Goal: Communication & Community: Participate in discussion

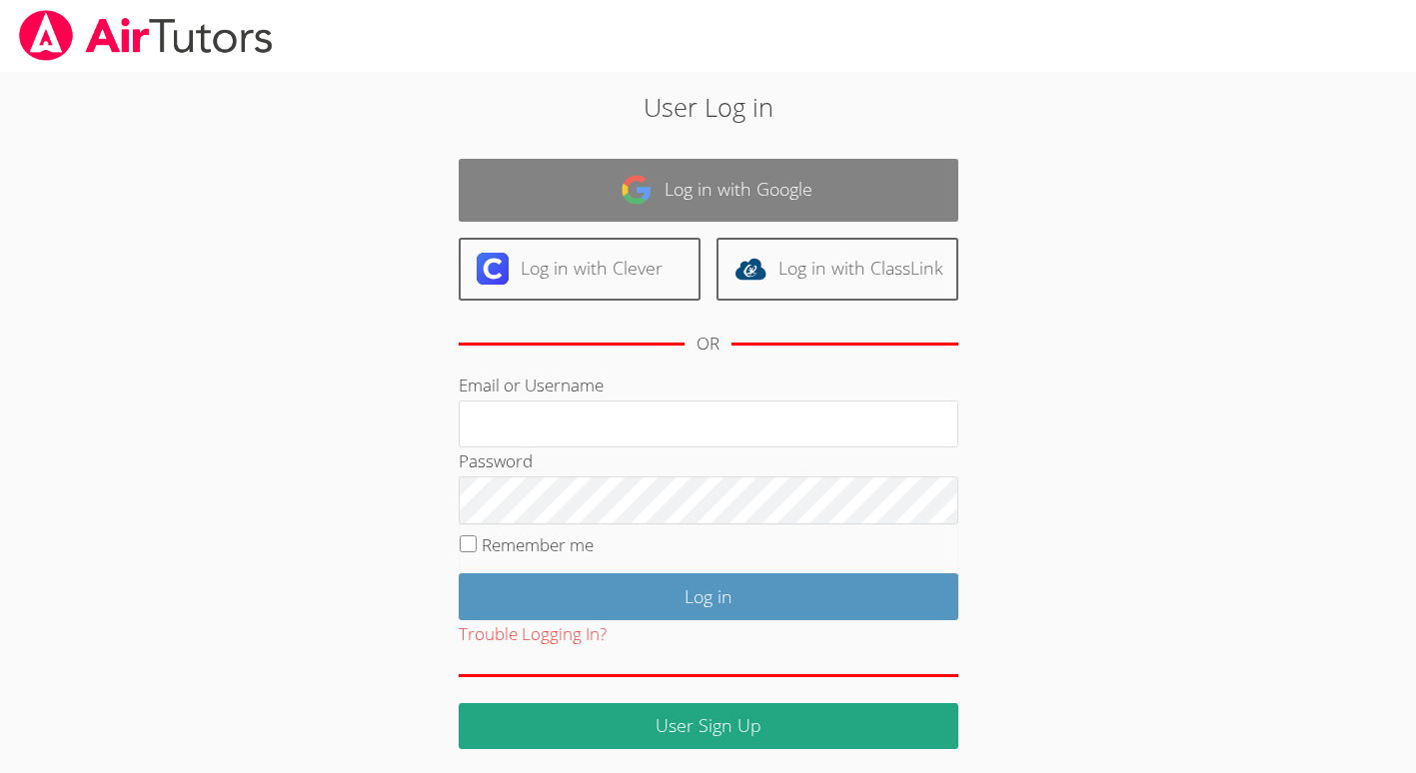
click at [692, 176] on link "Log in with Google" at bounding box center [709, 190] width 500 height 63
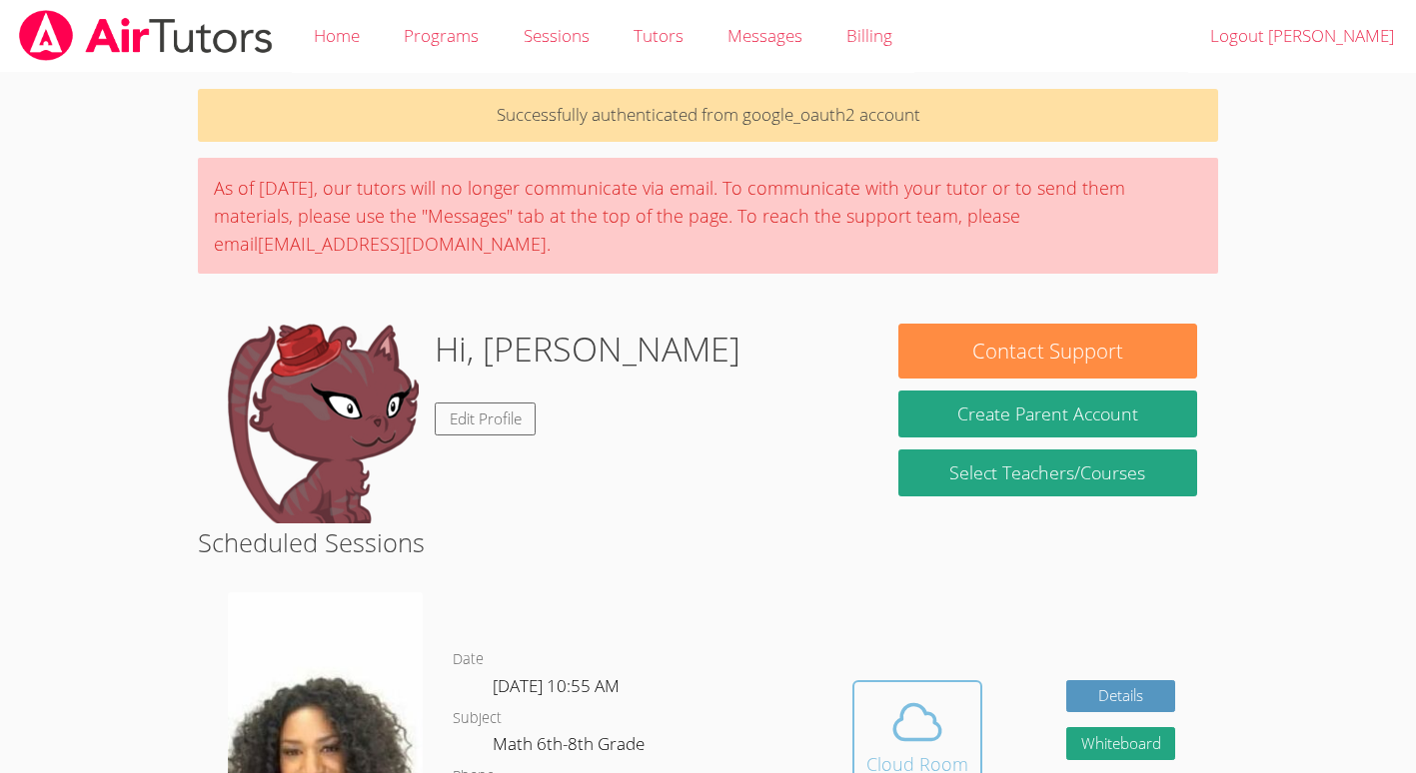
click at [940, 685] on button "Cloud Room" at bounding box center [917, 736] width 130 height 112
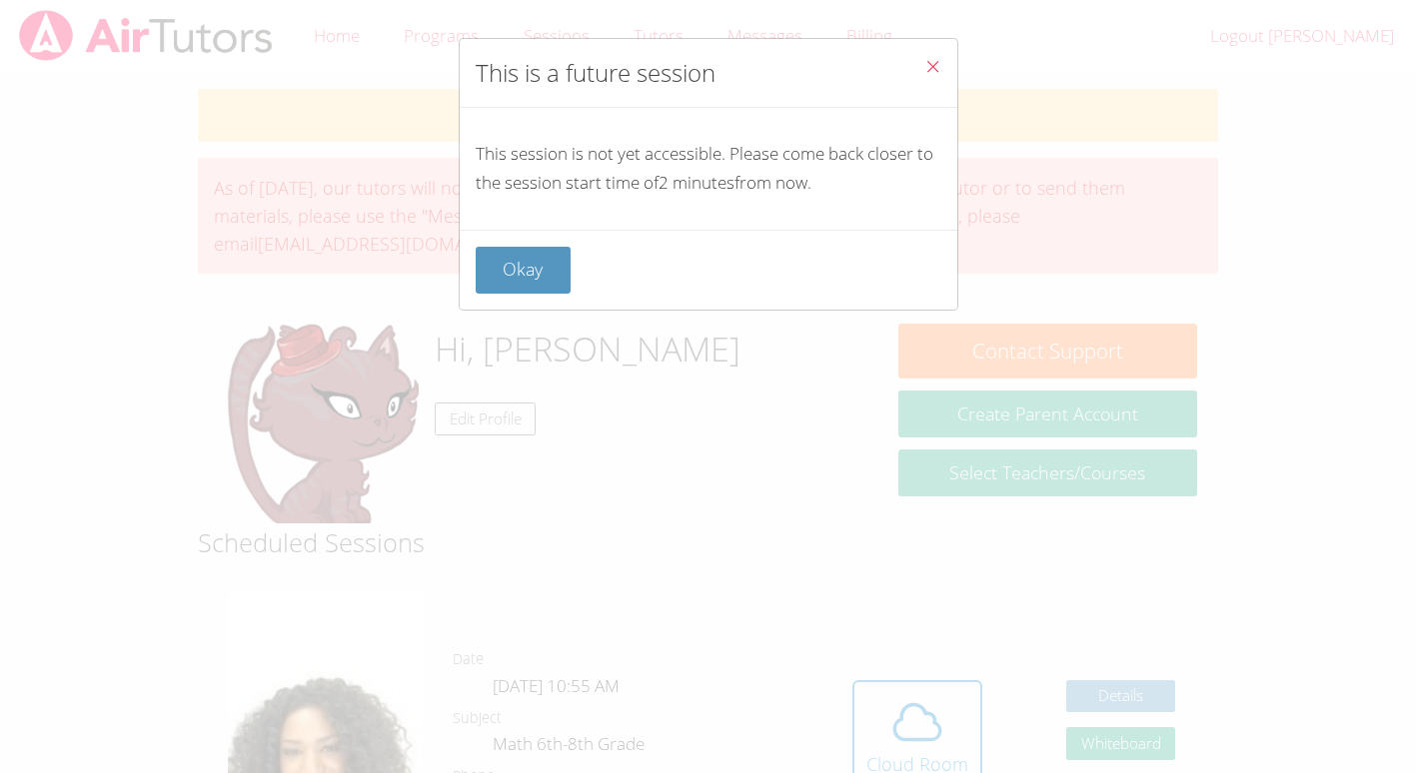
click at [0, 483] on div "This is a future session This session is not yet accessible. Please come back c…" at bounding box center [708, 386] width 1416 height 773
click at [555, 292] on div "Okay" at bounding box center [709, 270] width 498 height 80
click at [561, 296] on div "Okay" at bounding box center [709, 270] width 498 height 80
click at [535, 257] on button "Okay" at bounding box center [524, 270] width 96 height 47
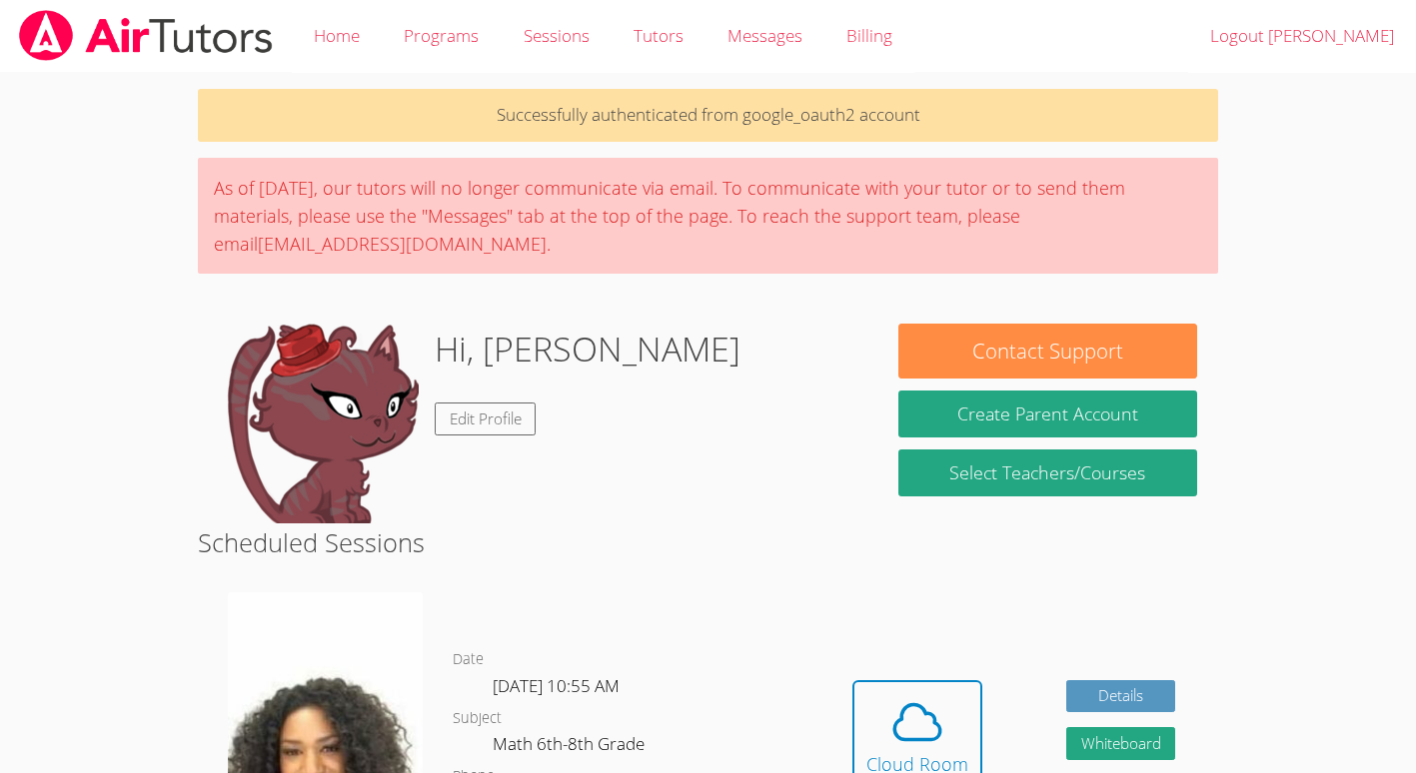
scroll to position [19, 0]
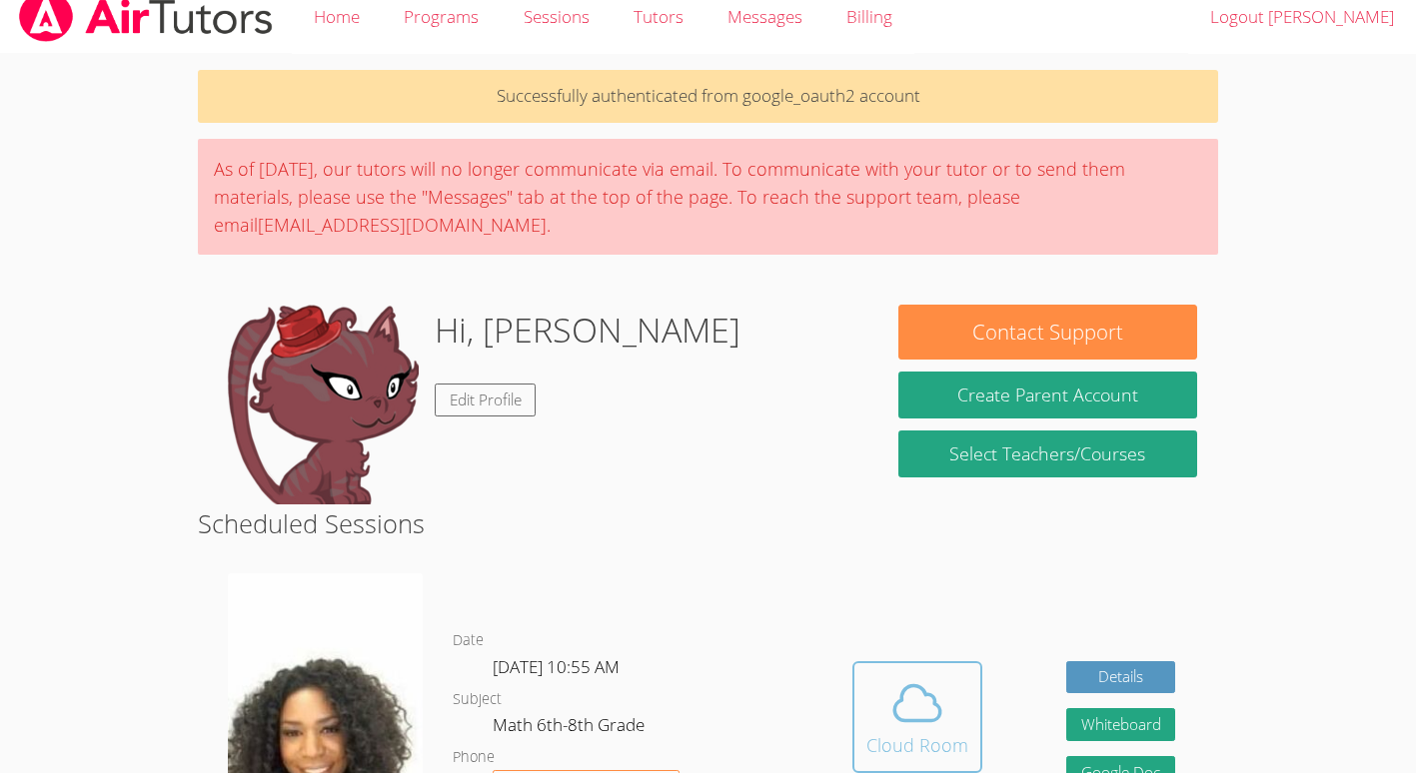
click at [931, 698] on icon at bounding box center [917, 703] width 46 height 35
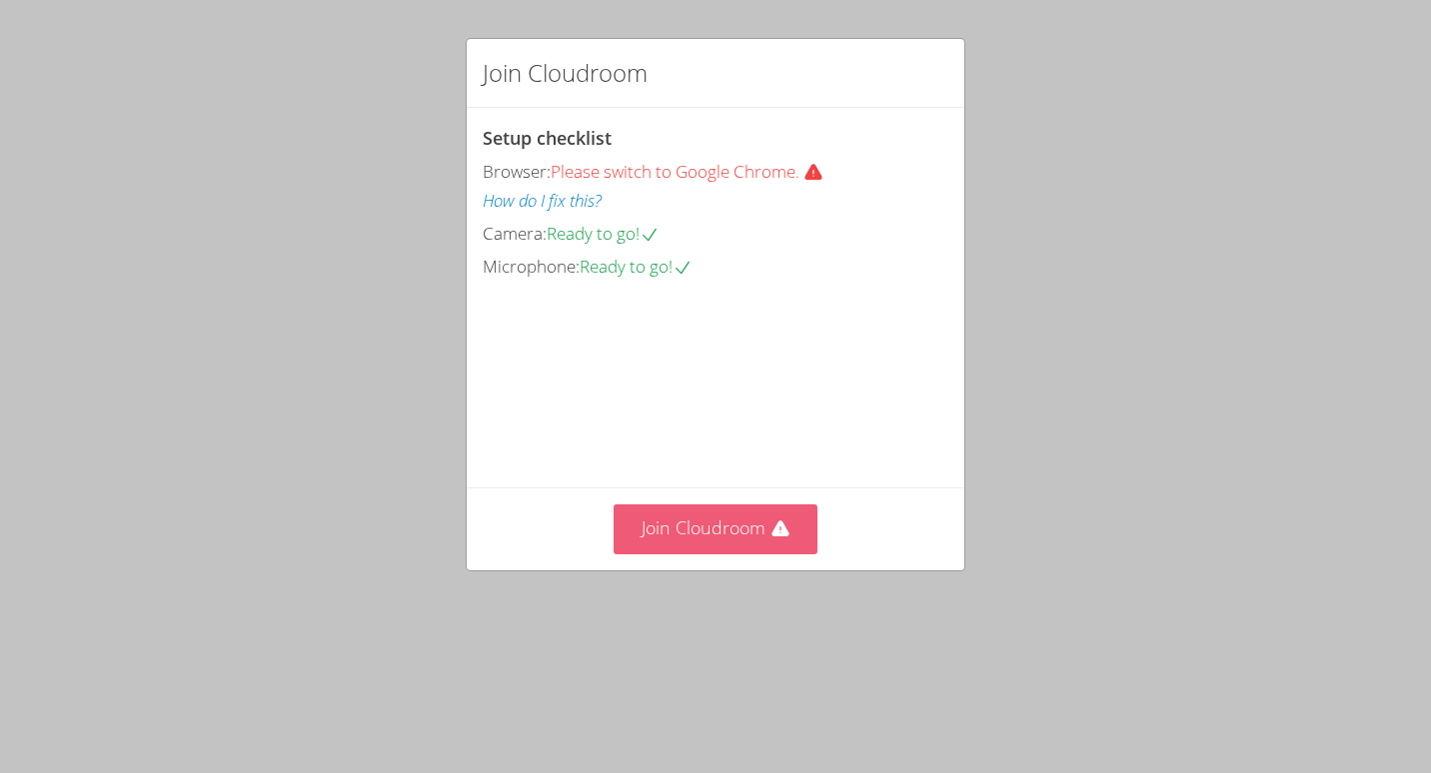
click at [770, 540] on icon at bounding box center [780, 530] width 20 height 20
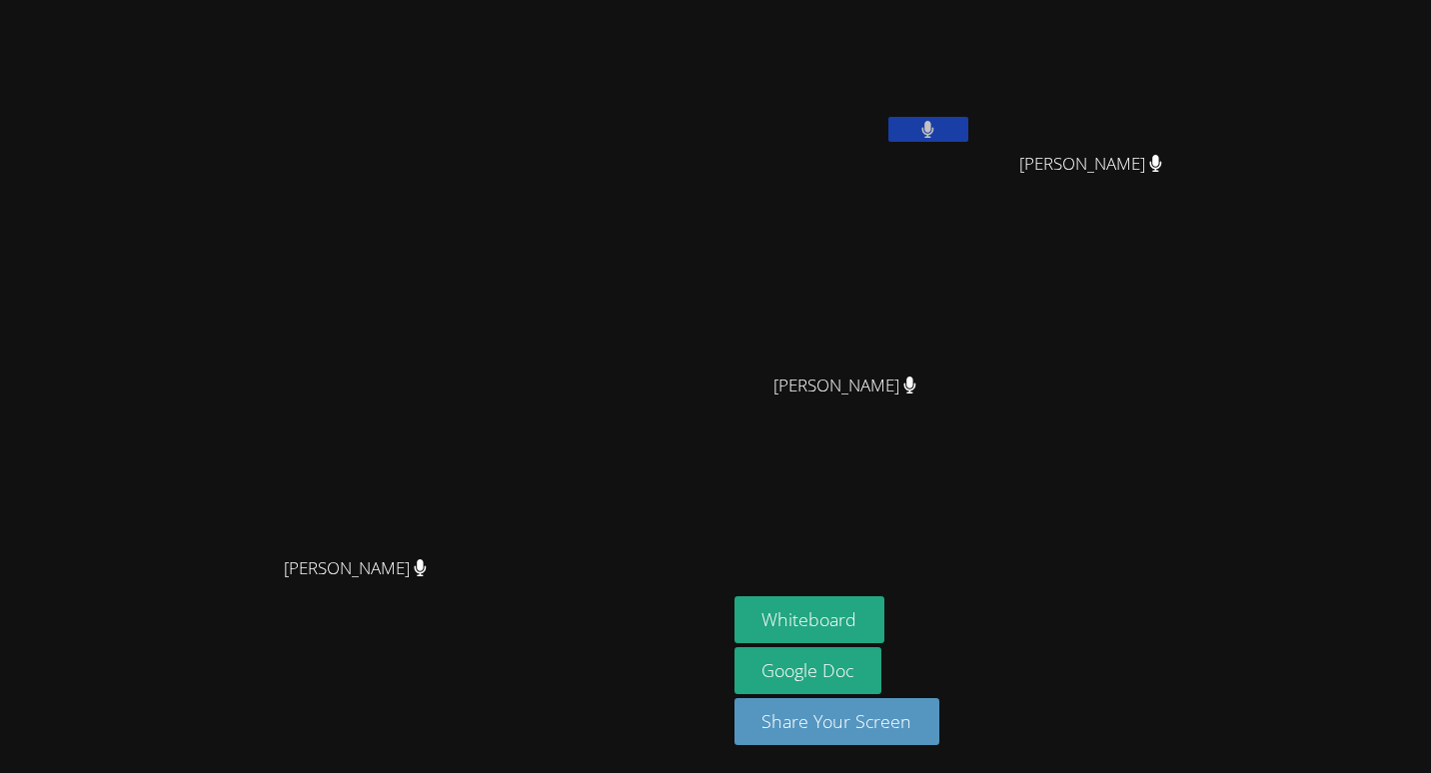
click at [341, 338] on video at bounding box center [363, 347] width 300 height 400
click at [885, 615] on button "Whiteboard" at bounding box center [809, 619] width 151 height 47
click at [972, 153] on div "Rolanda Orange" at bounding box center [853, 115] width 238 height 214
click at [968, 131] on button at bounding box center [928, 129] width 80 height 25
click at [938, 133] on icon at bounding box center [927, 129] width 21 height 17
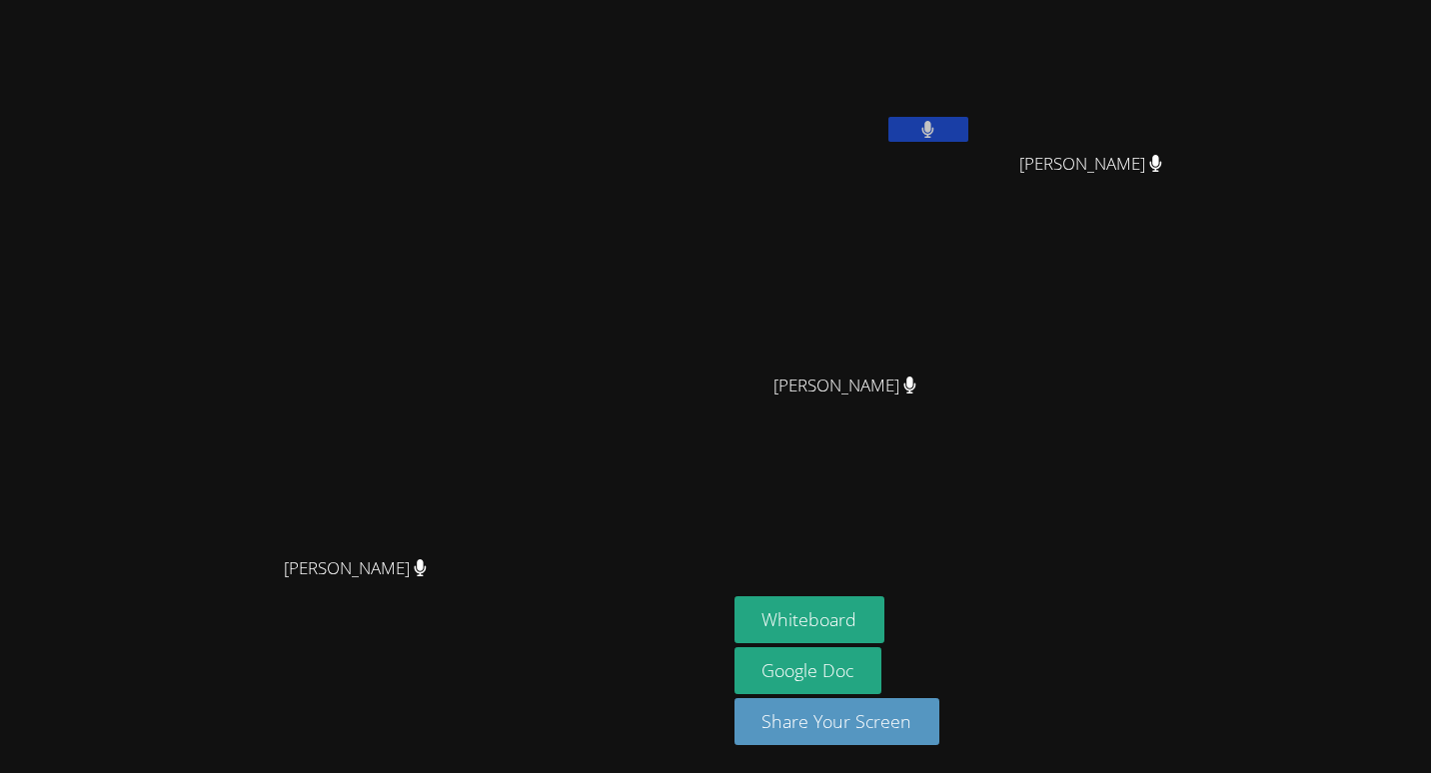
click at [972, 113] on video at bounding box center [853, 75] width 238 height 134
click at [968, 127] on button at bounding box center [928, 129] width 80 height 25
click at [938, 131] on icon at bounding box center [927, 129] width 21 height 17
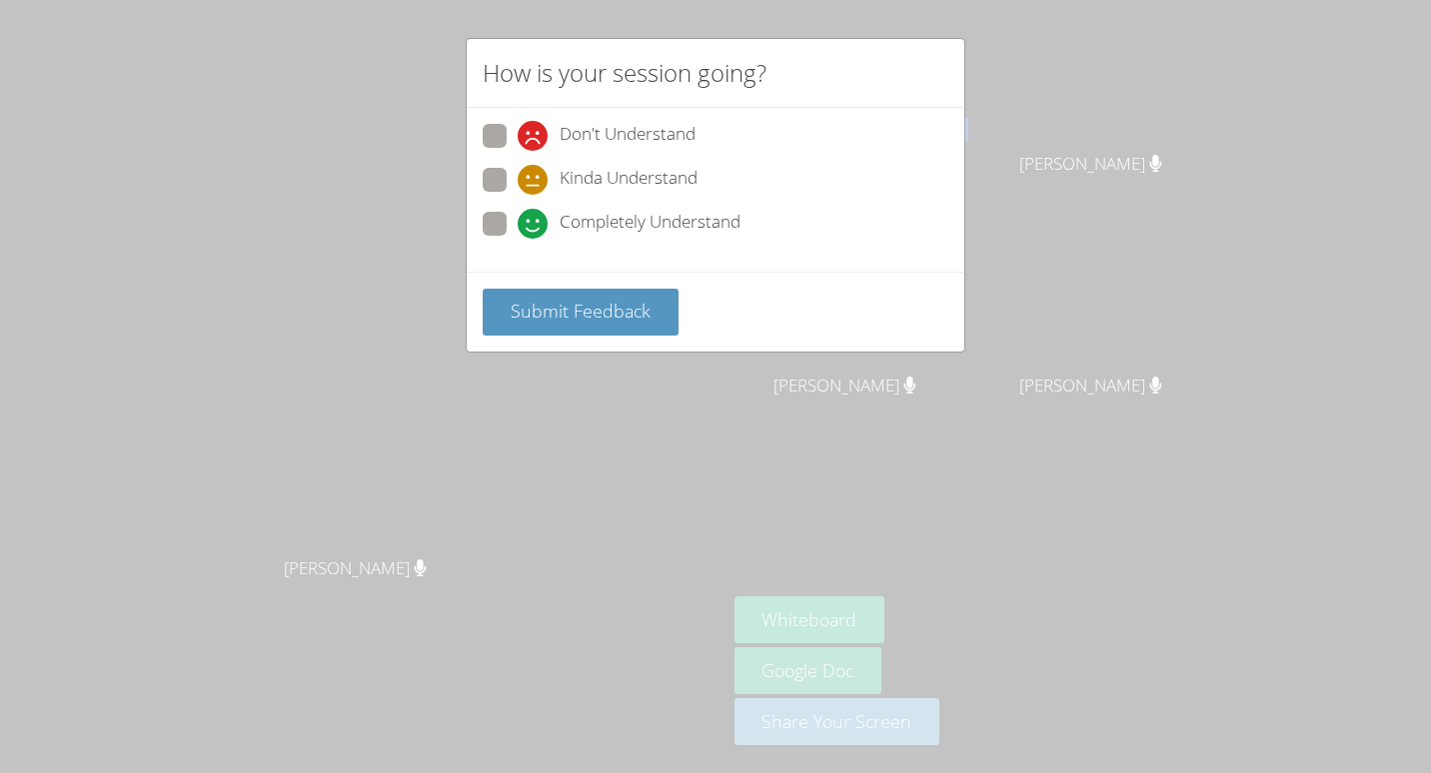
click at [518, 239] on span at bounding box center [518, 239] width 0 height 0
click at [518, 217] on input "Completely Understand" at bounding box center [526, 220] width 17 height 17
radio input "true"
click at [572, 326] on button "Submit Feedback" at bounding box center [581, 312] width 196 height 47
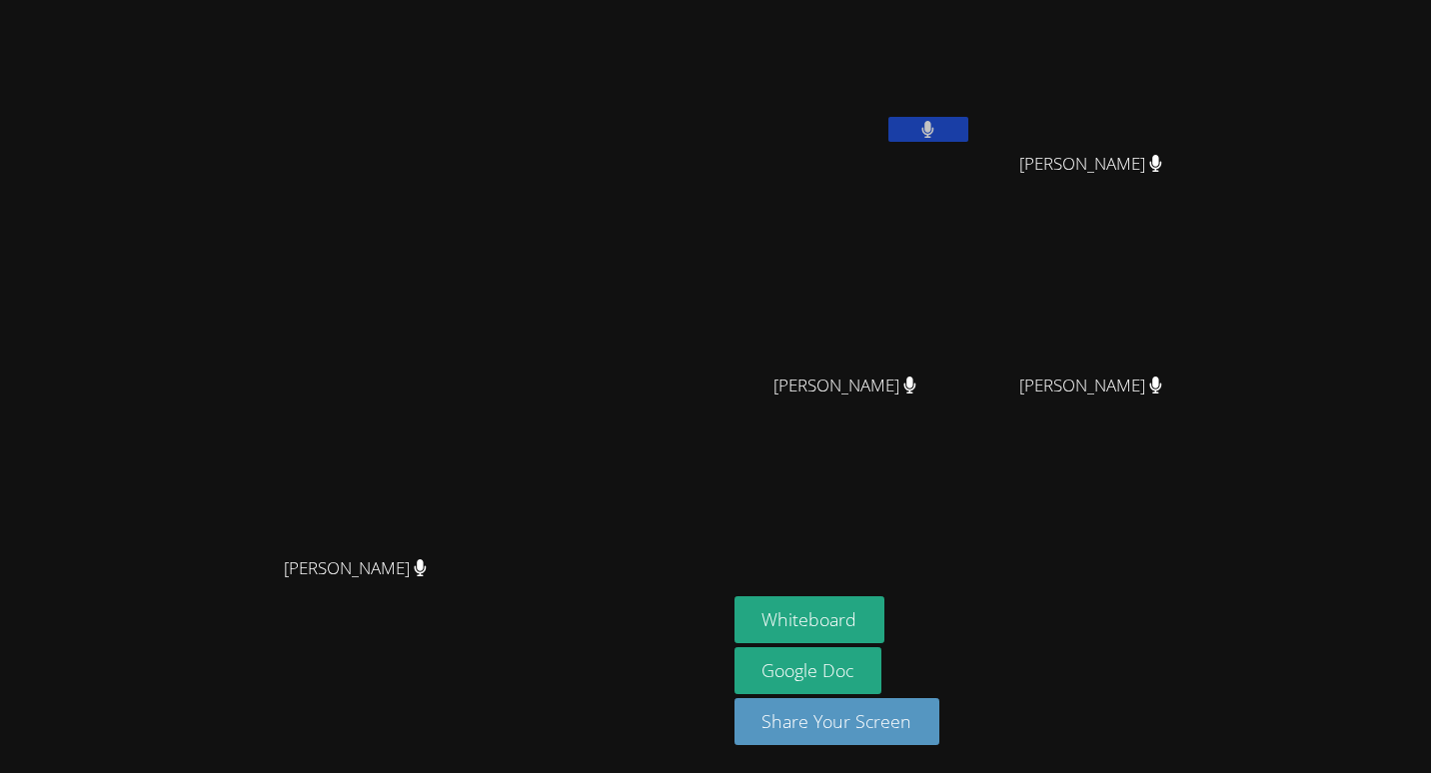
click at [968, 122] on button at bounding box center [928, 129] width 80 height 25
click at [968, 128] on button at bounding box center [928, 129] width 80 height 25
